Goal: Browse casually: Explore the website without a specific task or goal

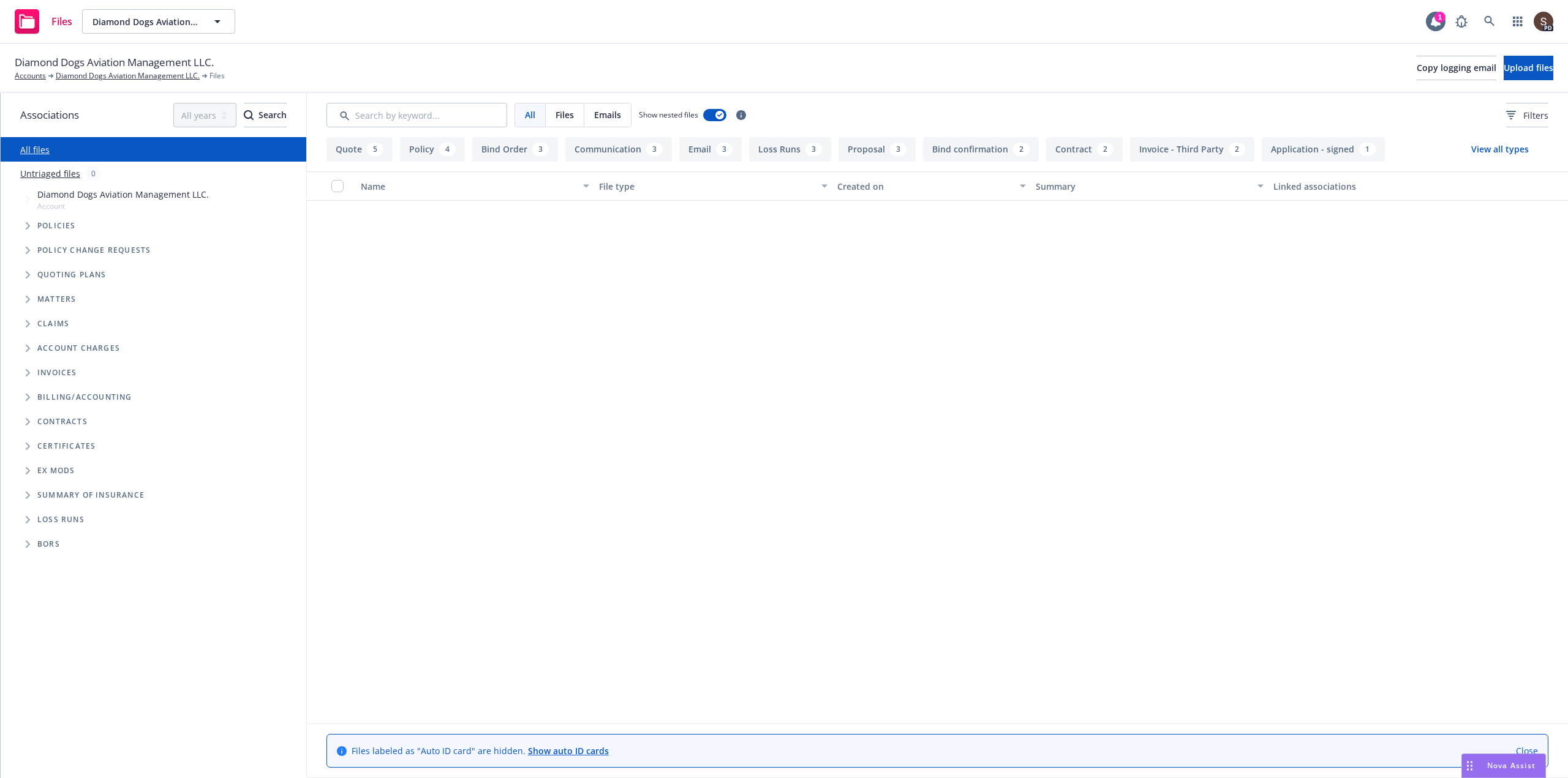
scroll to position [1369, 0]
